Goal: Transaction & Acquisition: Purchase product/service

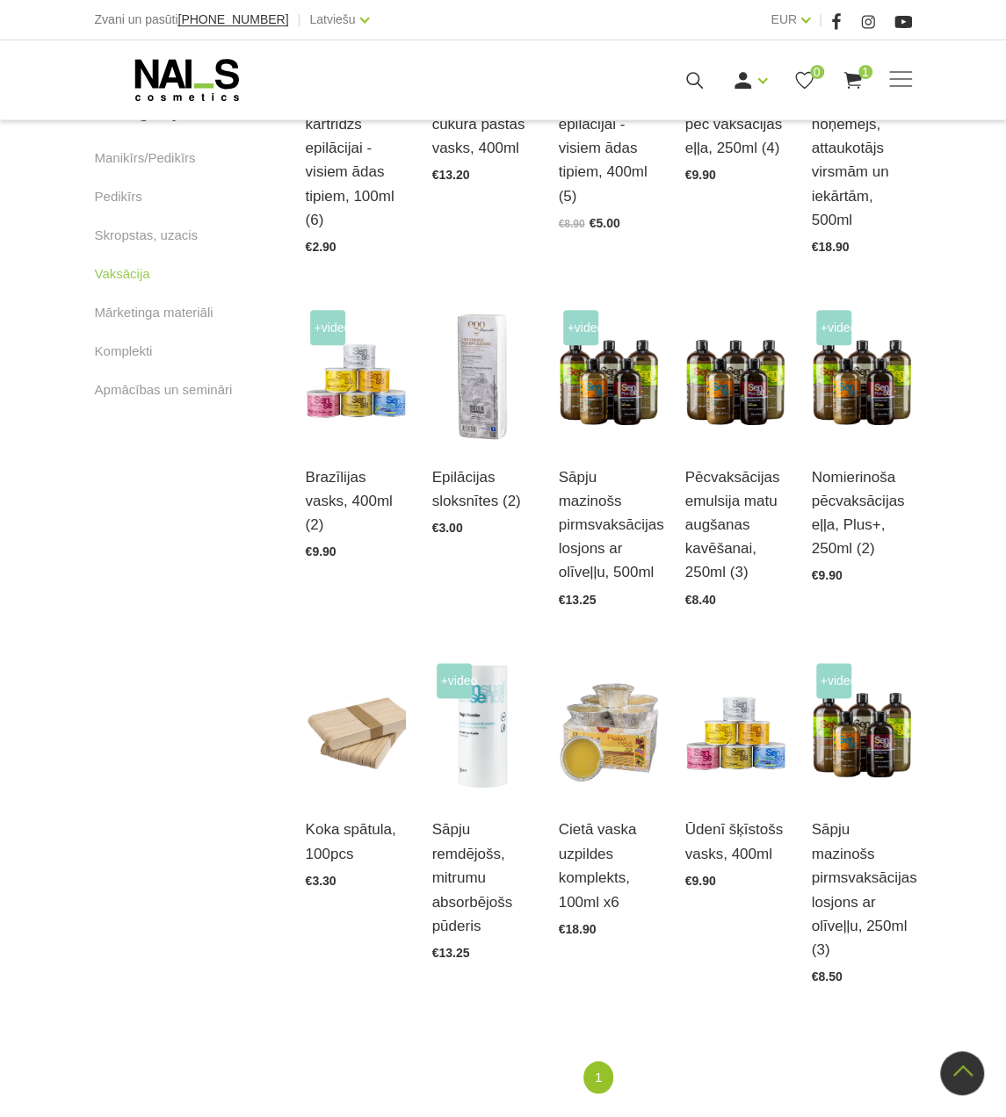
scroll to position [703, 0]
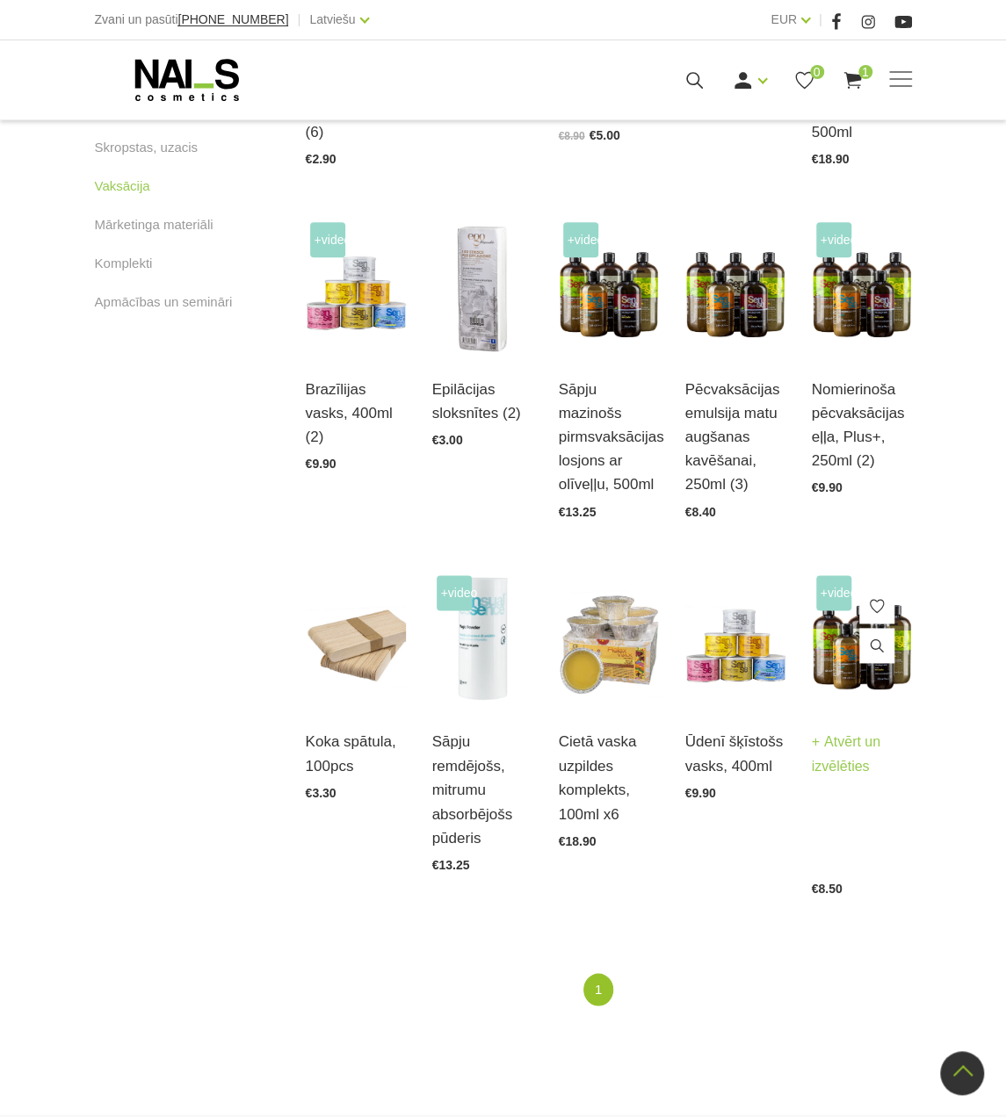
click at [843, 654] on img at bounding box center [862, 640] width 100 height 138
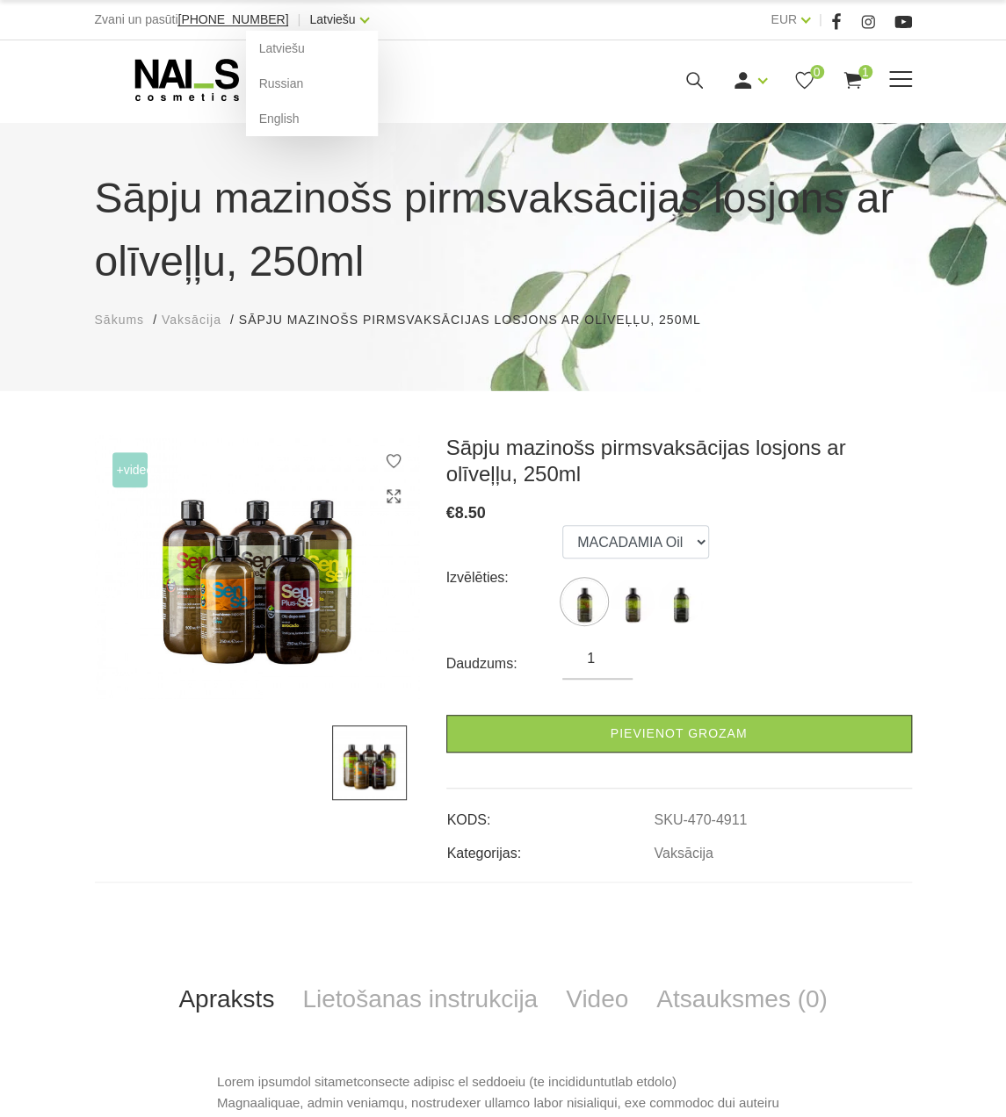
click at [309, 23] on link "Latviešu" at bounding box center [332, 19] width 46 height 21
click at [258, 126] on link "English" at bounding box center [312, 118] width 132 height 35
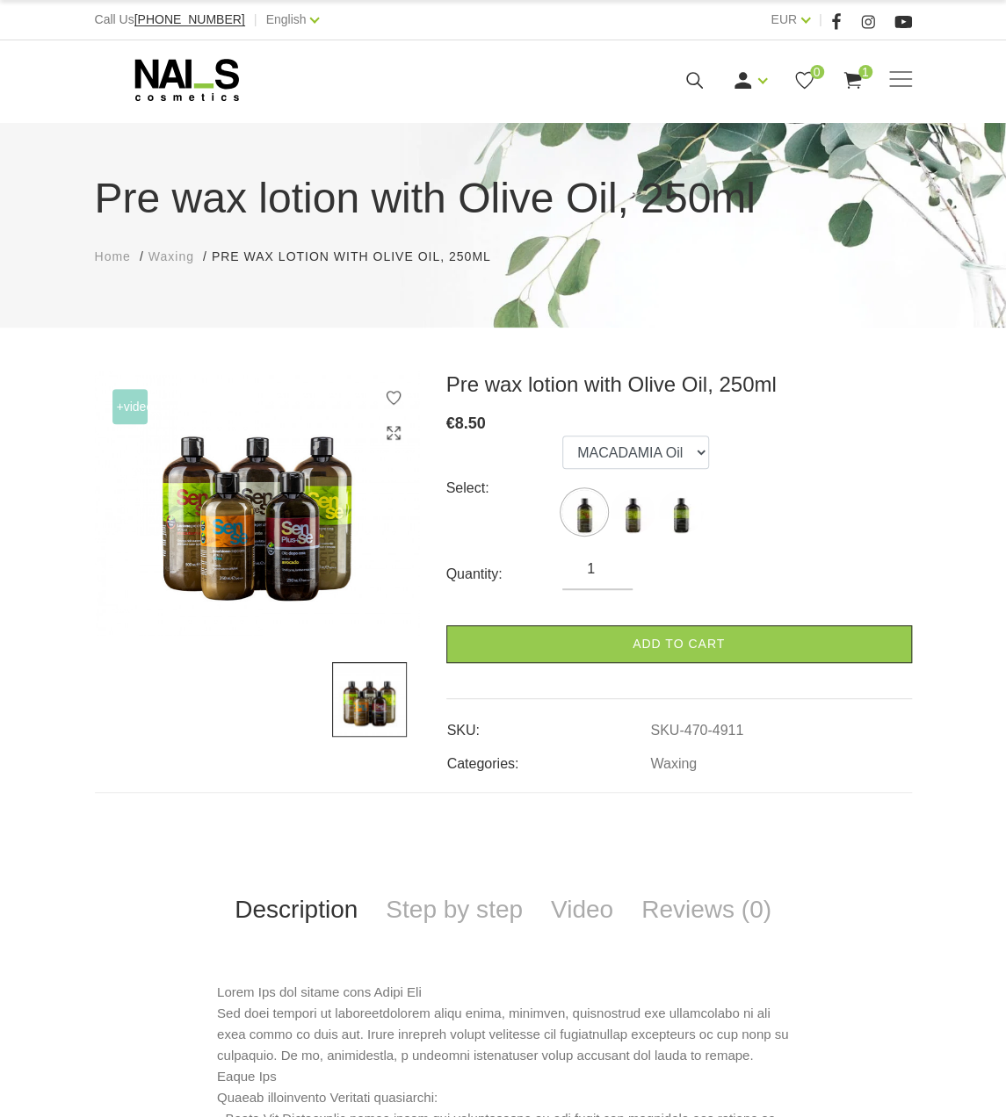
type input "pre"
drag, startPoint x: 440, startPoint y: 389, endPoint x: 775, endPoint y: 389, distance: 334.6
click at [775, 389] on div "Pre wax lotion with Olive Oil, 250ml € 8.50 Select: MACADAMIA Oil AVOCADO Oil O…" at bounding box center [679, 573] width 492 height 403
copy h3 "Pre wax lotion with Olive Oil, 250ml"
click at [124, 87] on icon at bounding box center [187, 80] width 184 height 44
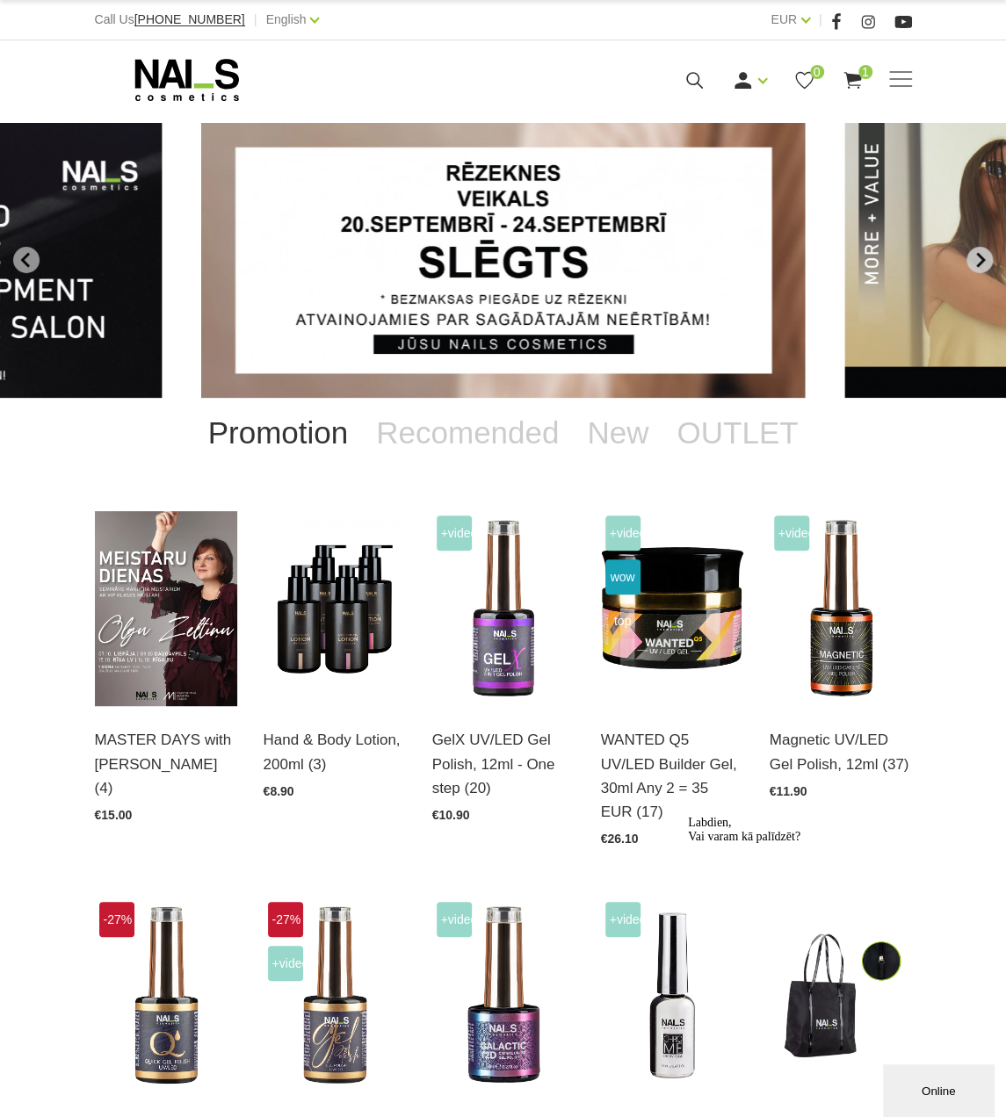
click at [971, 257] on button "Next slide" at bounding box center [979, 260] width 26 height 26
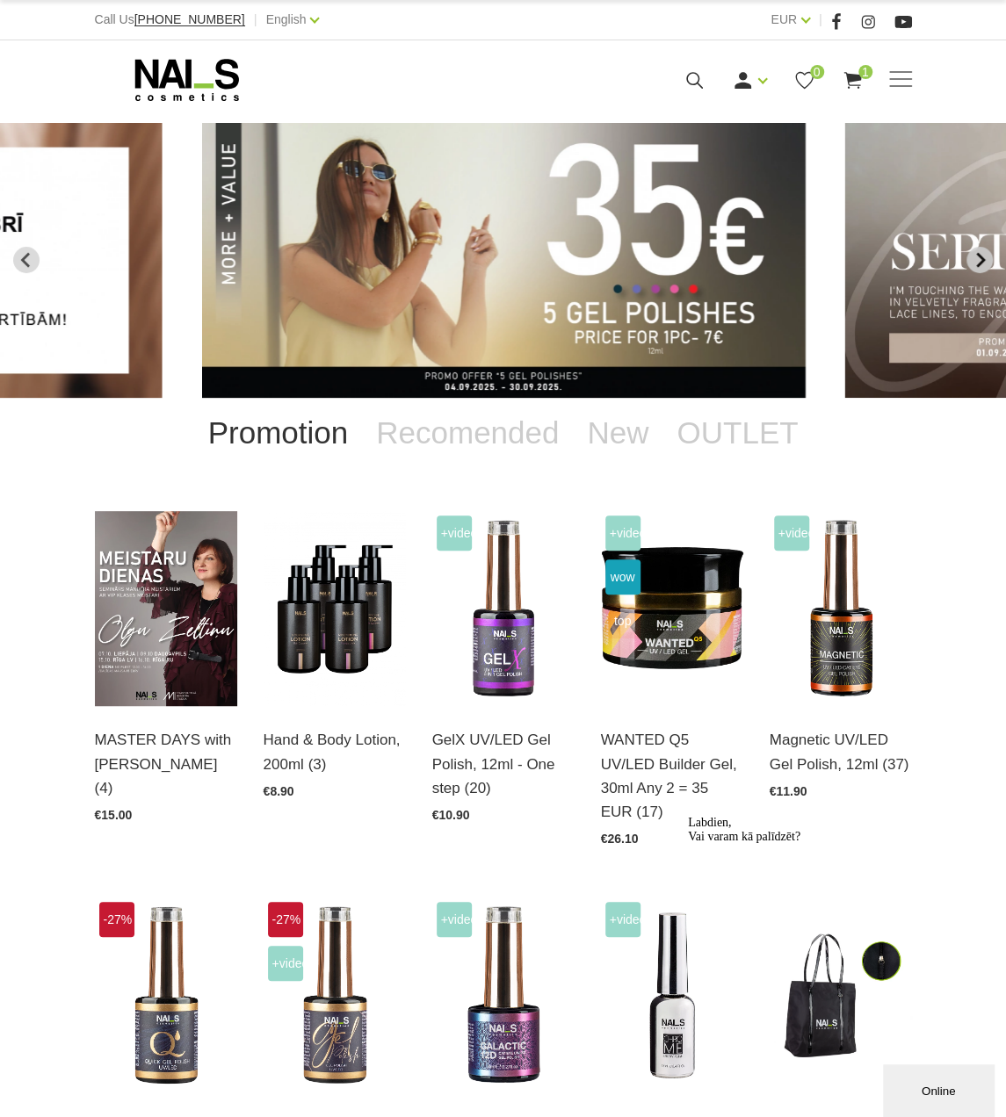
click at [971, 257] on icon "Next slide" at bounding box center [979, 260] width 16 height 16
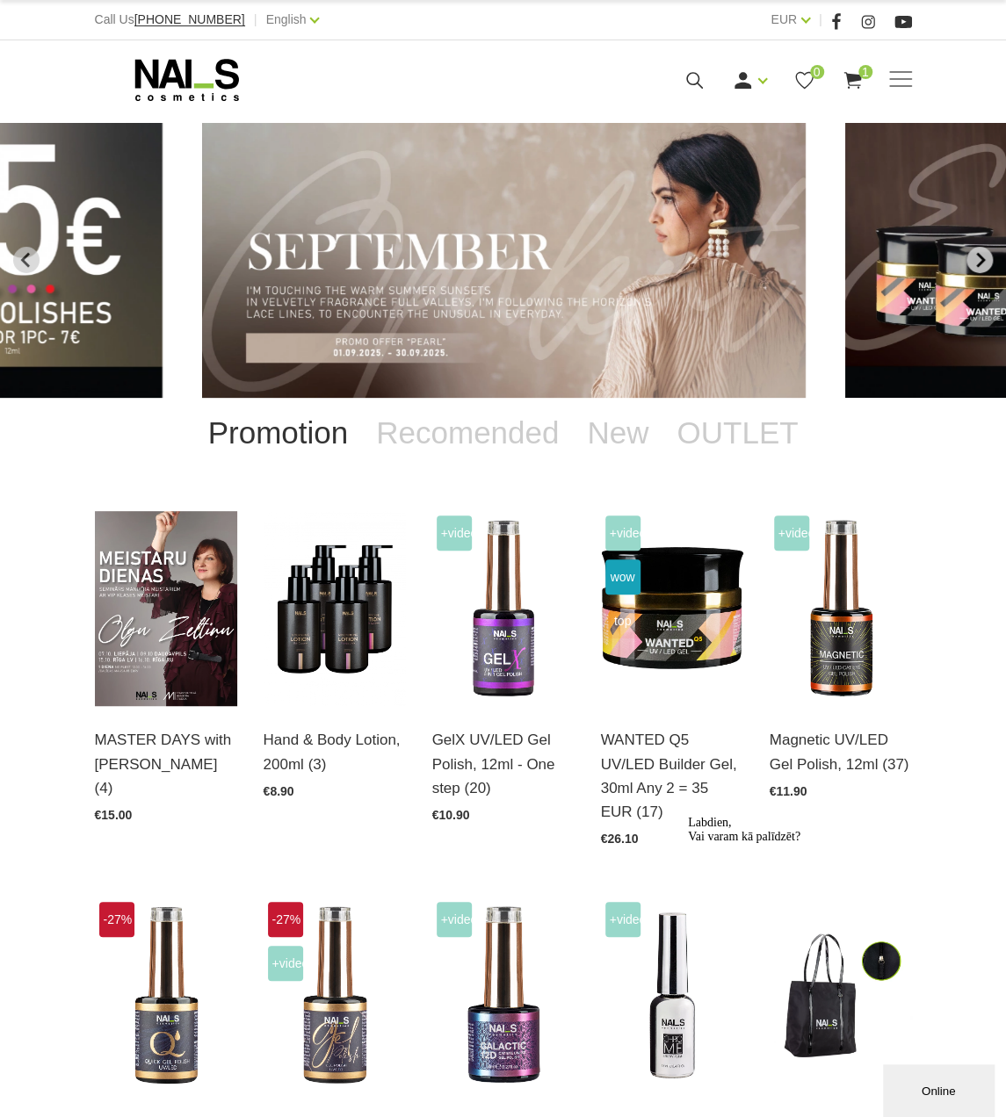
click at [971, 257] on icon "Next slide" at bounding box center [979, 260] width 16 height 16
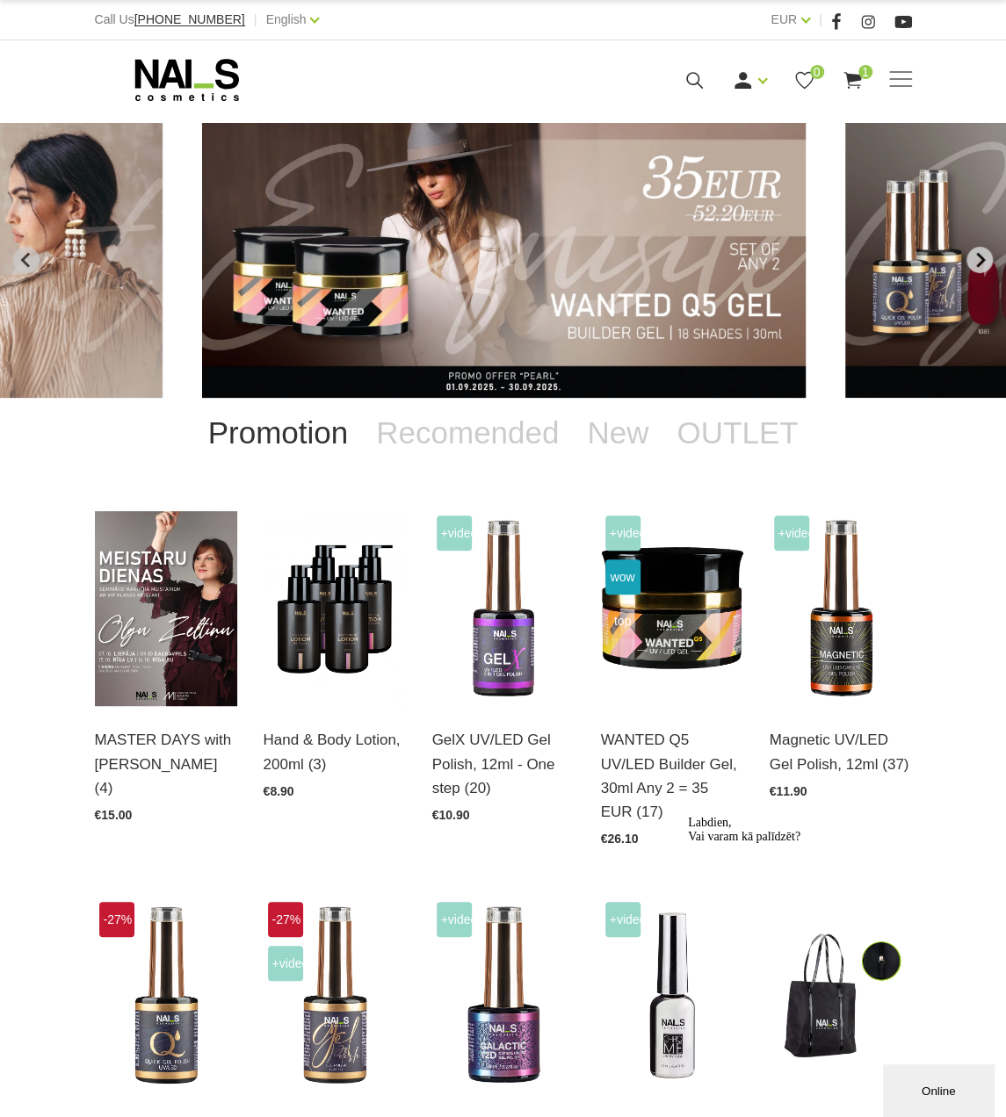
click at [971, 257] on icon "Next slide" at bounding box center [979, 260] width 16 height 16
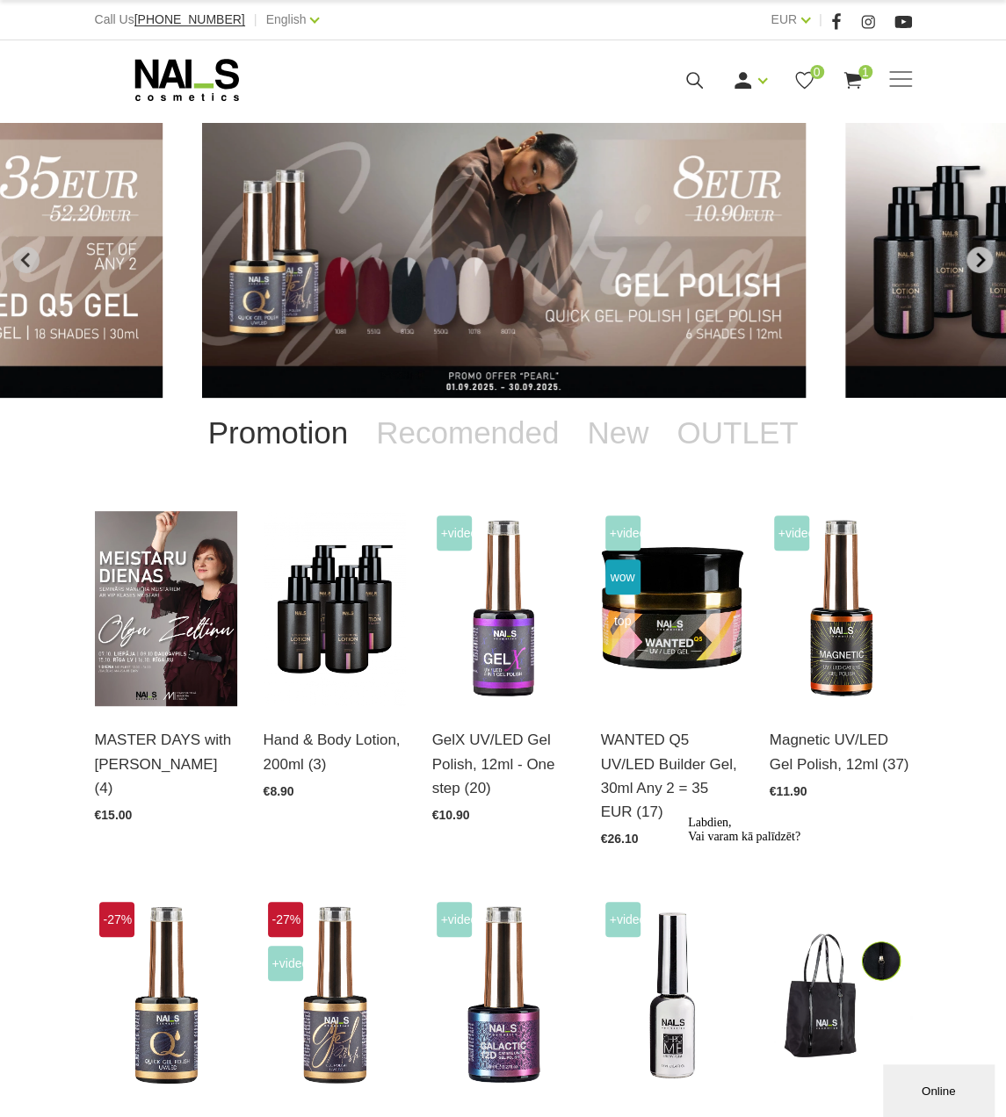
click at [971, 257] on icon "Next slide" at bounding box center [979, 260] width 16 height 16
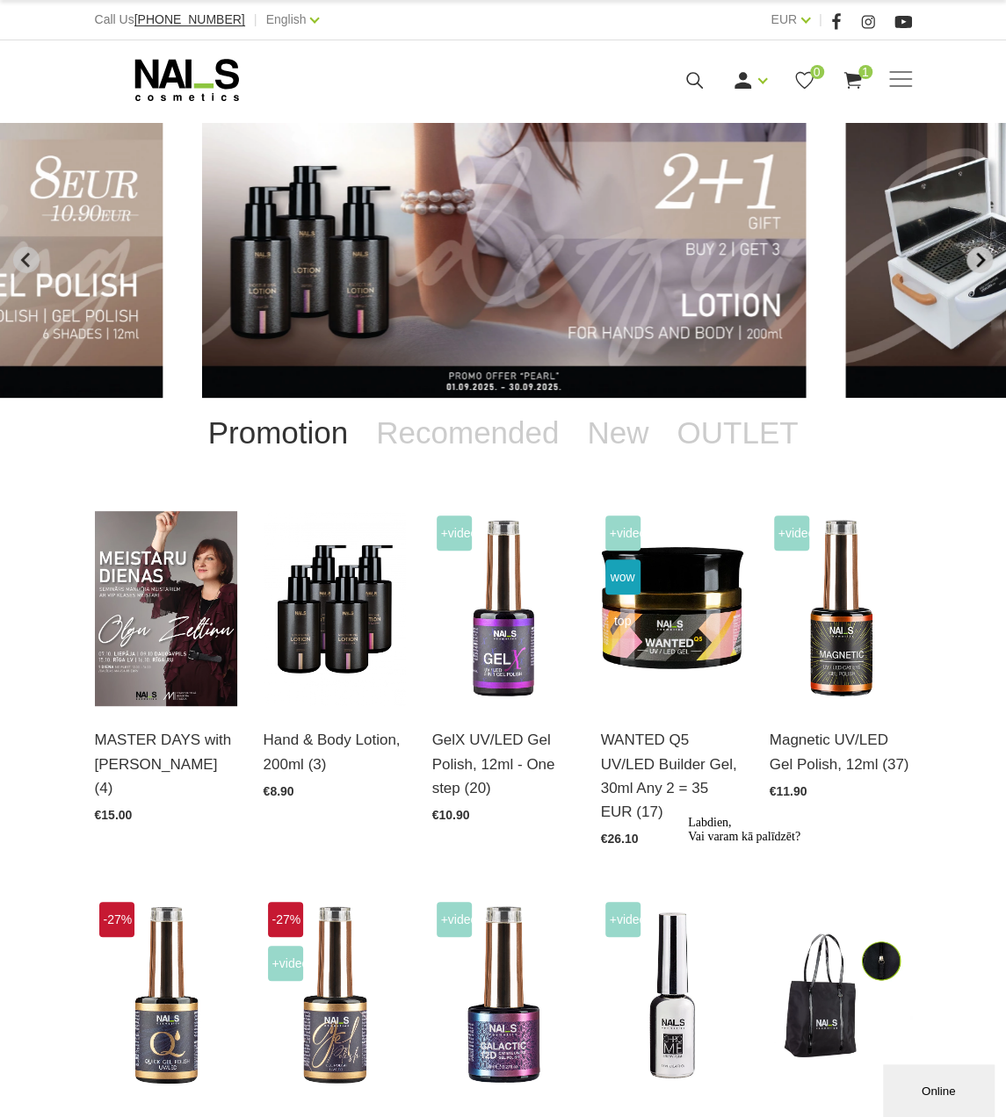
click at [971, 257] on icon "Next slide" at bounding box center [979, 260] width 16 height 16
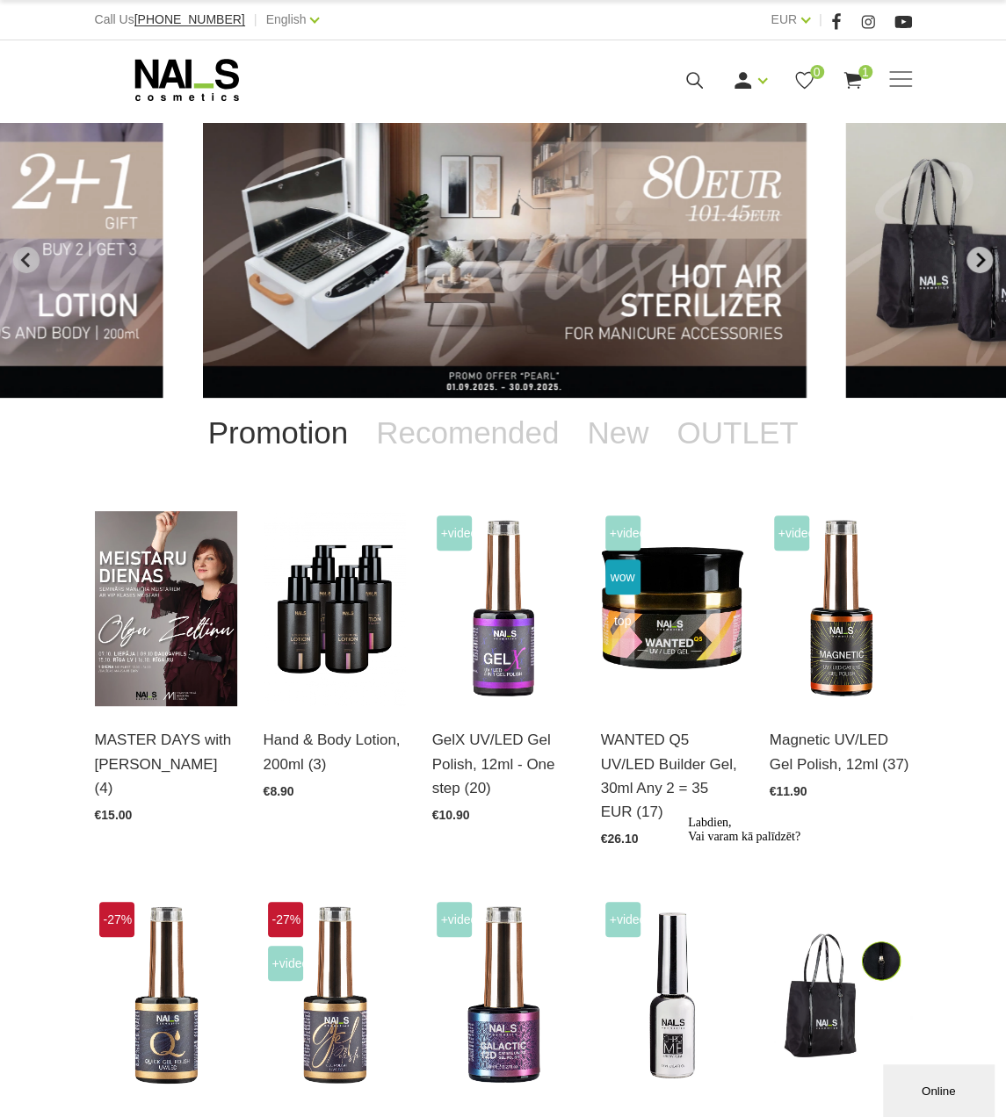
click at [971, 257] on icon "Next slide" at bounding box center [979, 260] width 16 height 16
